Goal: Book appointment/travel/reservation

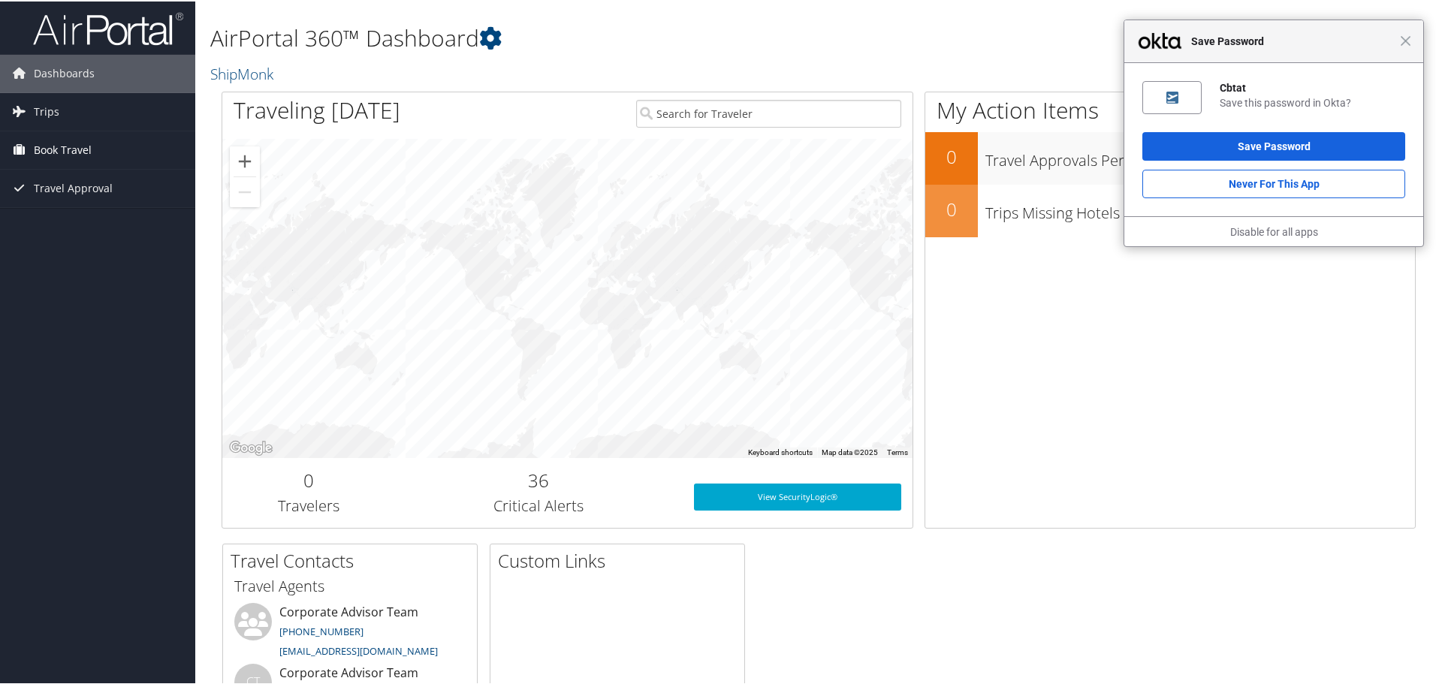
click at [45, 152] on span "Book Travel" at bounding box center [63, 149] width 58 height 38
click at [91, 228] on link "Book/Manage Online Trips" at bounding box center [97, 224] width 195 height 23
